Goal: Information Seeking & Learning: Learn about a topic

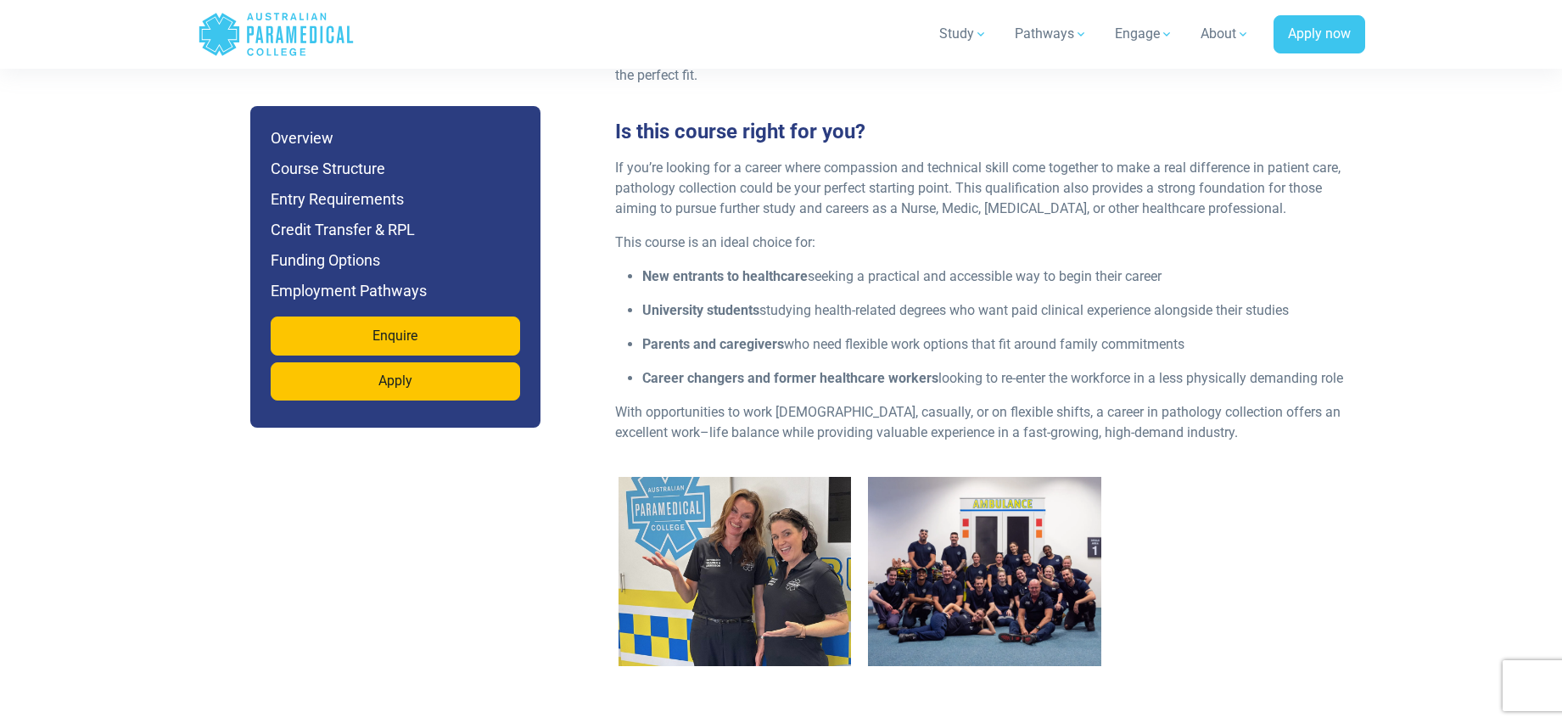
scroll to position [2062, 0]
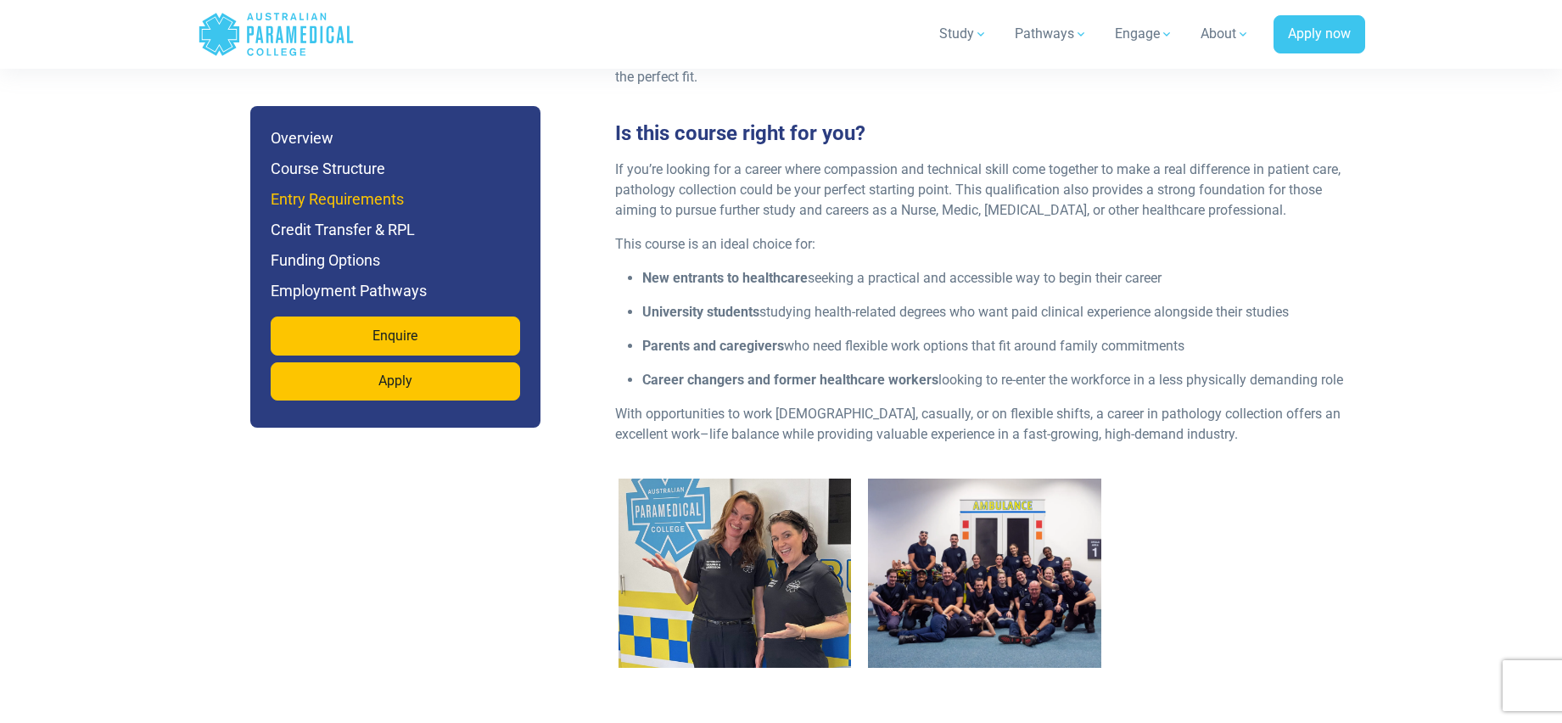
click at [361, 198] on h6 "Entry Requirements" at bounding box center [395, 200] width 249 height 24
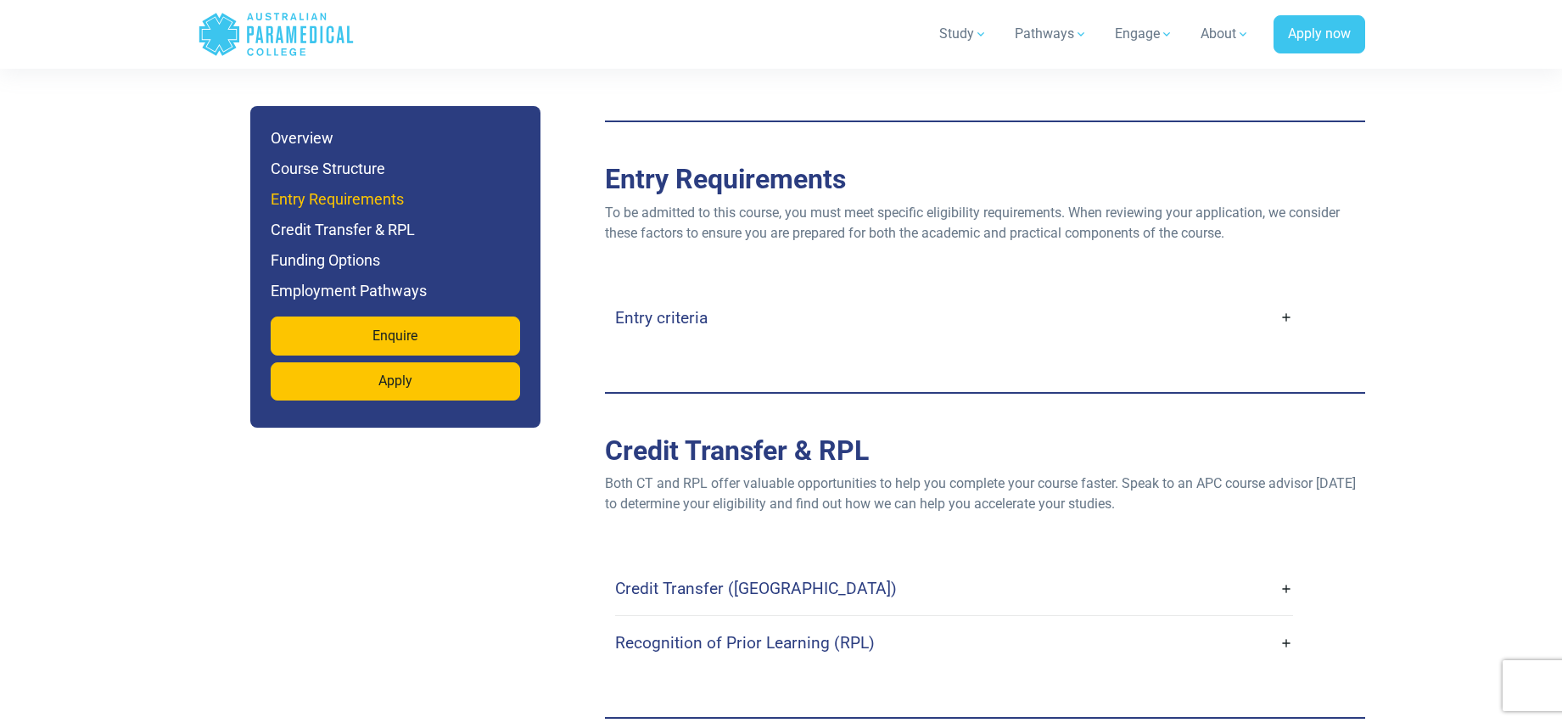
scroll to position [4146, 0]
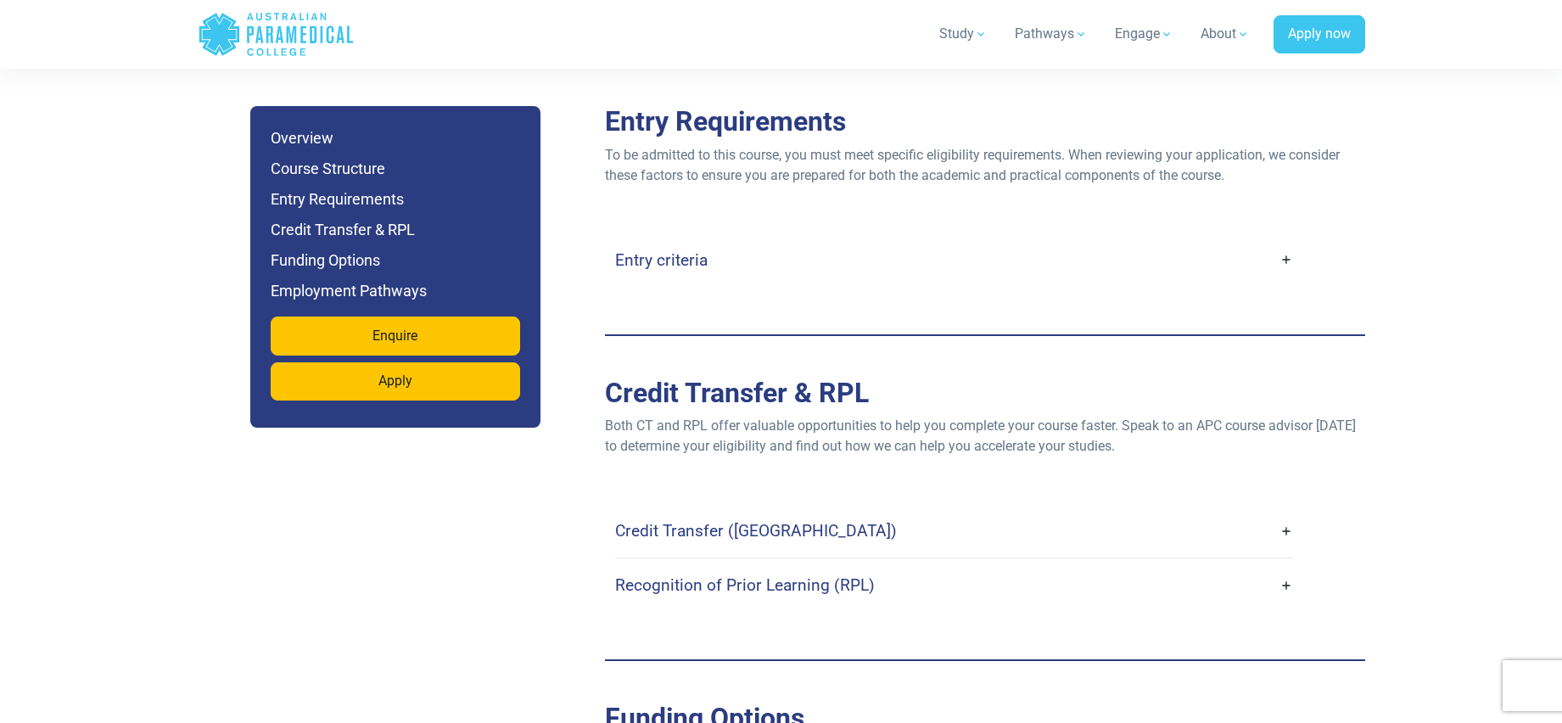
click at [884, 246] on link "Entry criteria" at bounding box center [954, 260] width 678 height 40
click at [851, 246] on link "Entry criteria" at bounding box center [954, 260] width 678 height 40
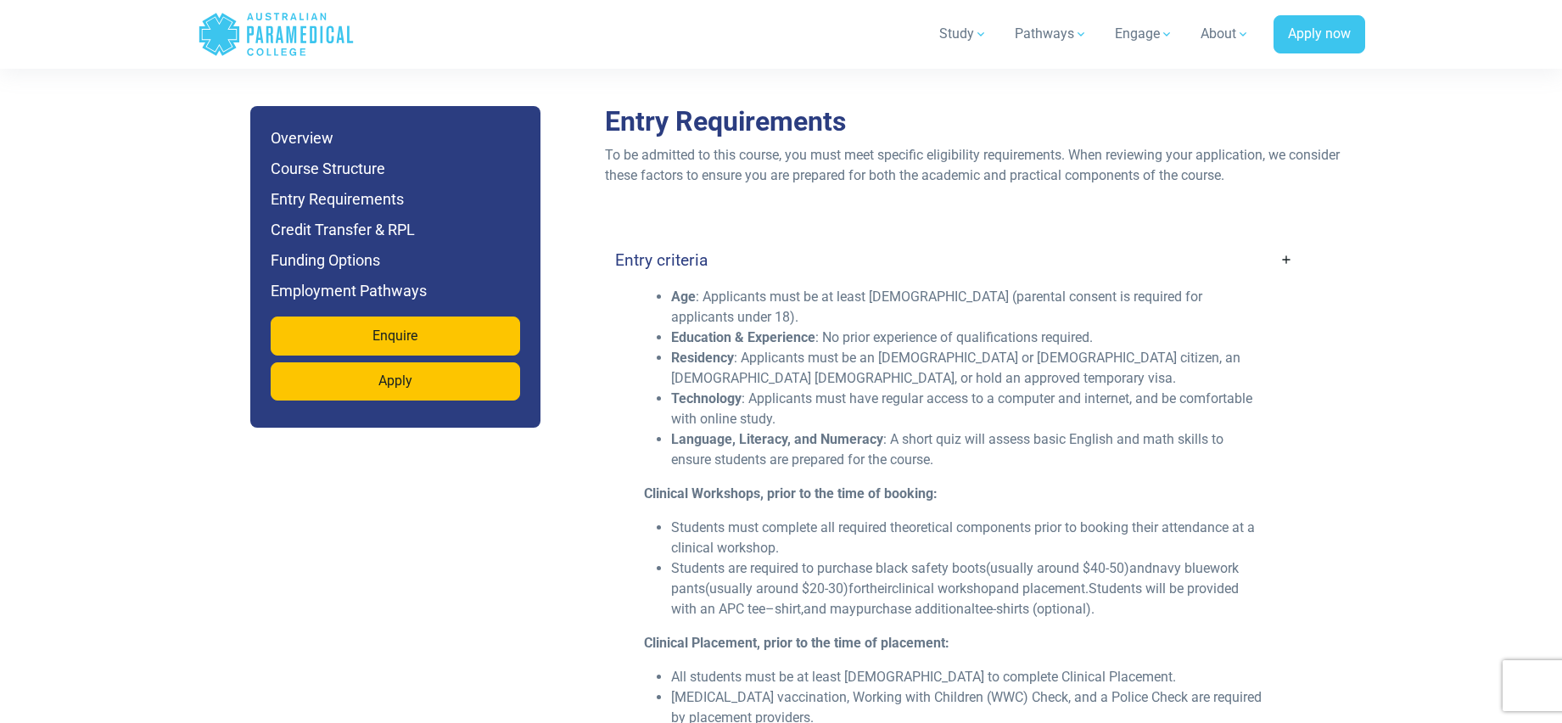
click at [798, 253] on link "Entry criteria" at bounding box center [954, 260] width 678 height 40
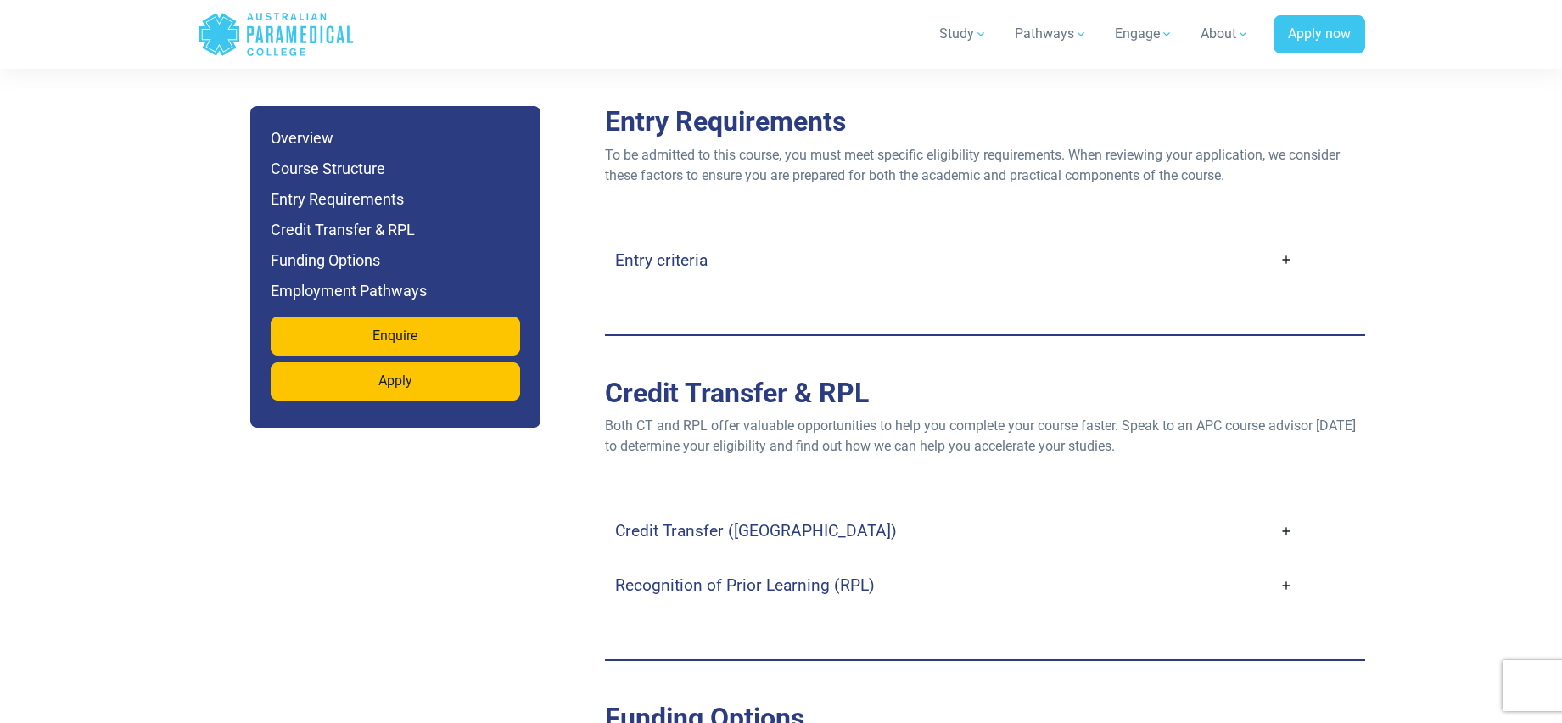
click at [741, 244] on link "Entry criteria" at bounding box center [954, 260] width 678 height 40
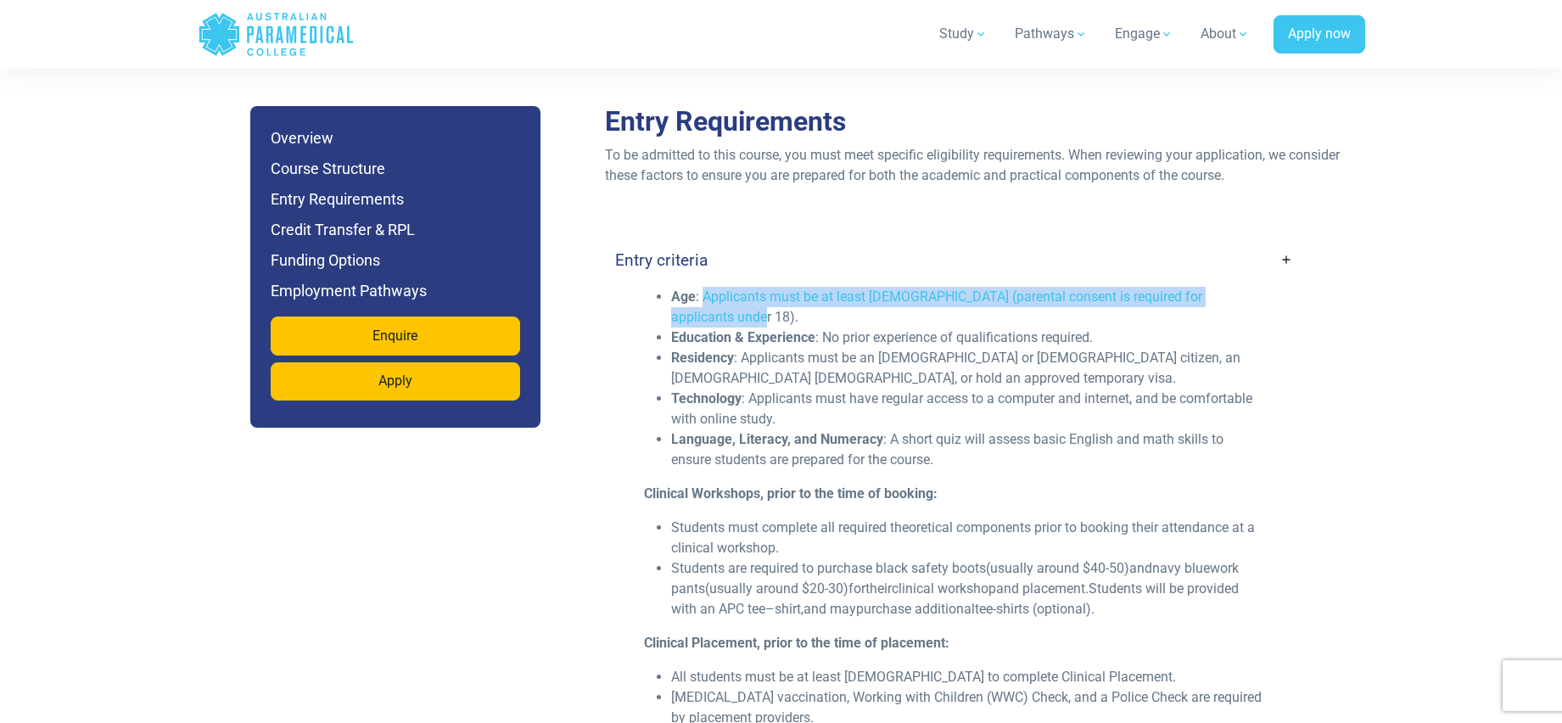
drag, startPoint x: 701, startPoint y: 277, endPoint x: 715, endPoint y: 294, distance: 22.3
click at [715, 294] on li "Age : Applicants must be at least 17 years old (parental consent is required fo…" at bounding box center [967, 307] width 593 height 41
copy li "Applicants must be at least 17 years old (parental consent is required for appl…"
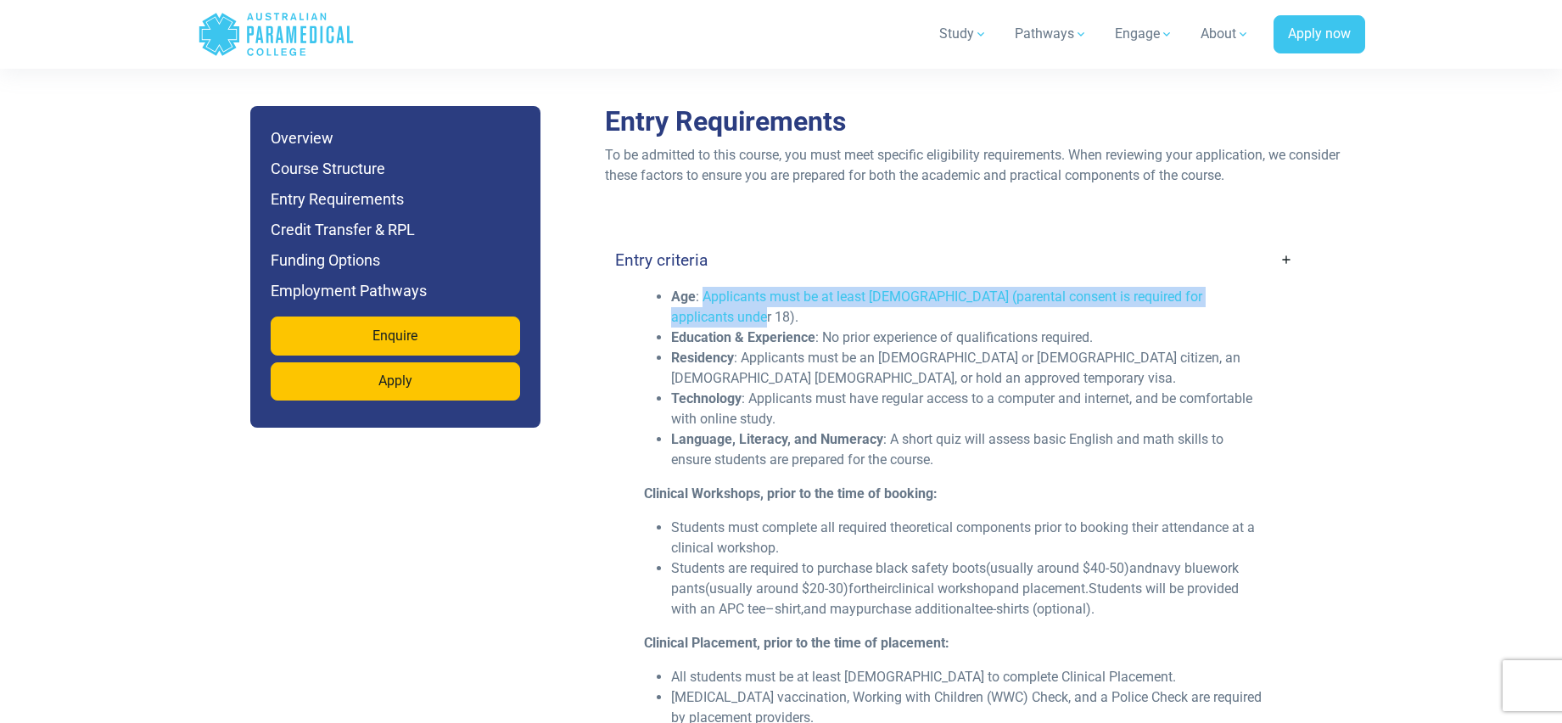
click at [722, 302] on li "Age : Applicants must be at least 17 years old (parental consent is required fo…" at bounding box center [967, 307] width 593 height 41
drag, startPoint x: 877, startPoint y: 276, endPoint x: 926, endPoint y: 283, distance: 49.7
click at [926, 287] on li "Age : Applicants must be at least 17 years old (parental consent is required fo…" at bounding box center [967, 307] width 593 height 41
